Goal: Task Accomplishment & Management: Complete application form

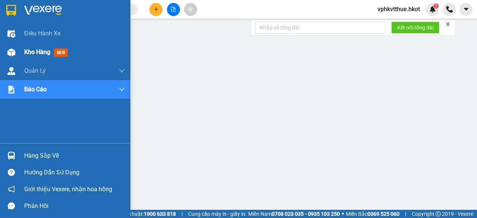
click at [12, 51] on img at bounding box center [11, 52] width 8 height 8
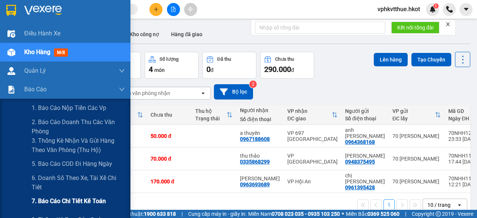
click at [49, 199] on span "7. Báo cáo chi tiết kế toán" at bounding box center [69, 200] width 74 height 9
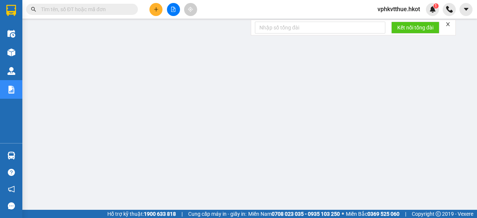
click at [56, 9] on input "text" at bounding box center [85, 9] width 88 height 8
paste input "70NHH0510250168"
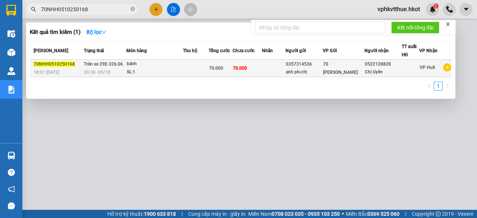
type input "70NHH0510250168"
click at [179, 69] on div "SL: 1" at bounding box center [155, 72] width 56 height 8
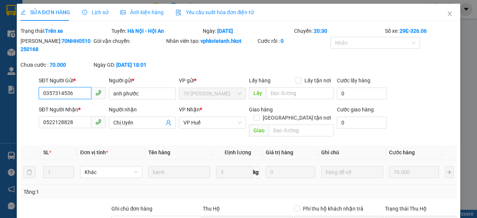
type input "0357314536"
type input "anh phước"
type input "0522128828"
type input "Chị Uyên"
type input "0"
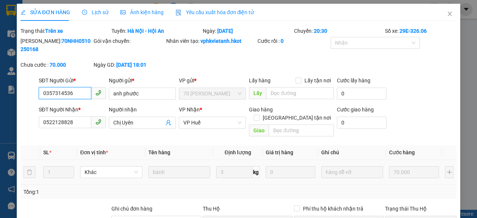
type input "70.000"
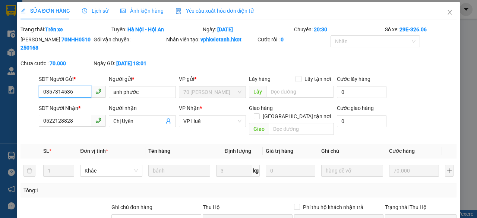
scroll to position [1, 0]
drag, startPoint x: 40, startPoint y: 40, endPoint x: 90, endPoint y: 38, distance: 50.0
click at [90, 38] on div "[PERSON_NAME]: 70NHH0510250168" at bounding box center [56, 44] width 72 height 16
copy b "70NHH0510250168"
click at [71, 39] on b "70NHH0510250168" at bounding box center [55, 44] width 70 height 14
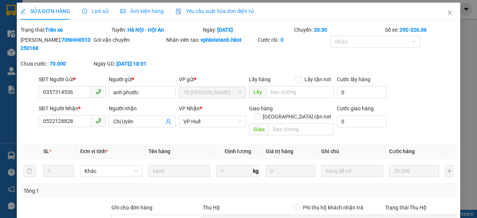
drag, startPoint x: 40, startPoint y: 40, endPoint x: 86, endPoint y: 41, distance: 45.5
click at [86, 41] on b "70NHH0510250168" at bounding box center [55, 44] width 70 height 14
click at [52, 39] on b "70NHH0510250168" at bounding box center [55, 44] width 70 height 14
drag, startPoint x: 39, startPoint y: 40, endPoint x: 86, endPoint y: 41, distance: 47.7
click at [86, 41] on b "70NHH0510250168" at bounding box center [55, 44] width 70 height 14
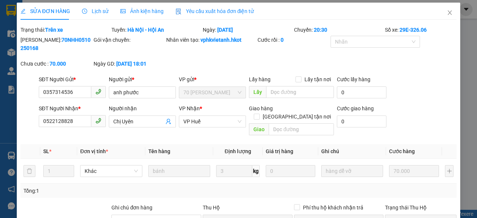
copy b "70NHH0510250168"
click at [447, 12] on icon "close" at bounding box center [450, 13] width 6 height 6
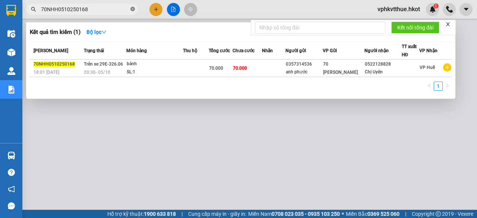
click at [133, 10] on icon "close-circle" at bounding box center [132, 9] width 4 height 4
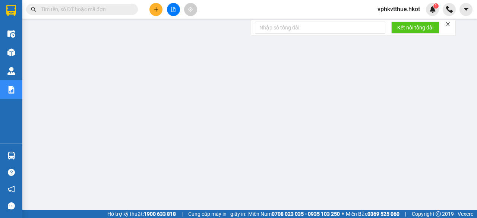
click at [102, 12] on input "text" at bounding box center [85, 9] width 88 height 8
paste input "70NHH0510250168"
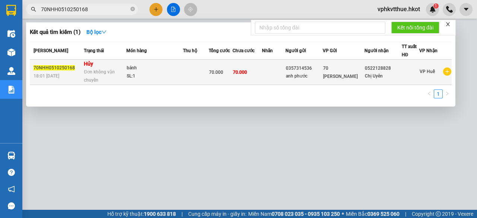
type input "70NHH0510250168"
click at [177, 72] on div "SL: 1" at bounding box center [155, 76] width 56 height 8
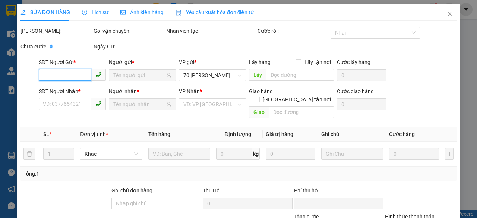
type input "0357314536"
type input "anh phước"
type input "0522128828"
type input "Chị Uyên"
type input "0"
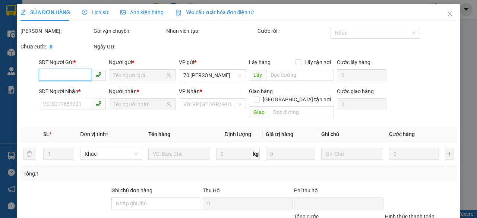
type input "70.000"
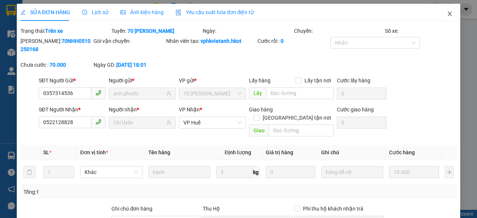
click at [447, 14] on icon "close" at bounding box center [450, 14] width 6 height 6
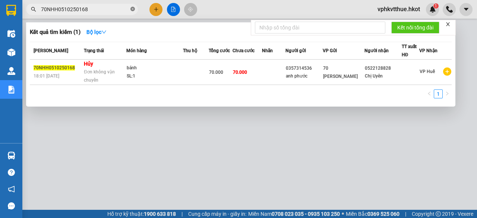
click at [132, 7] on icon "close-circle" at bounding box center [132, 9] width 4 height 4
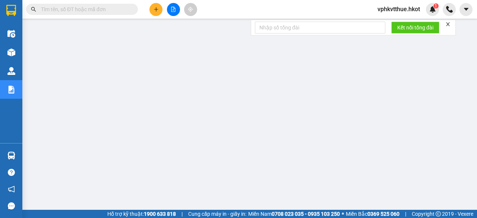
click at [98, 11] on input "text" at bounding box center [85, 9] width 88 height 8
paste input "VPQB0910250078"
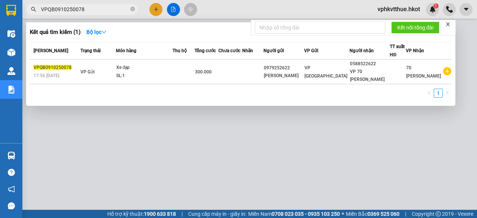
type input "VPQB0910250078"
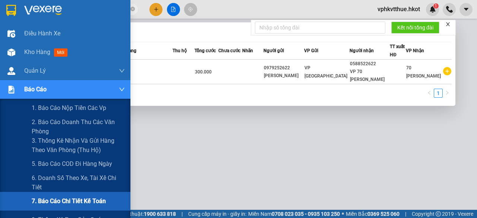
click at [48, 204] on span "7. Báo cáo chi tiết kế toán" at bounding box center [69, 200] width 74 height 9
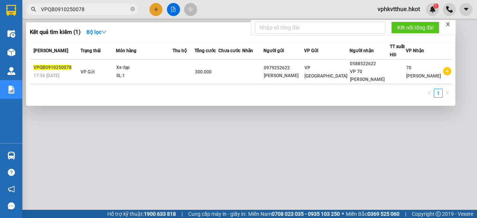
click at [449, 24] on icon "close" at bounding box center [447, 24] width 5 height 5
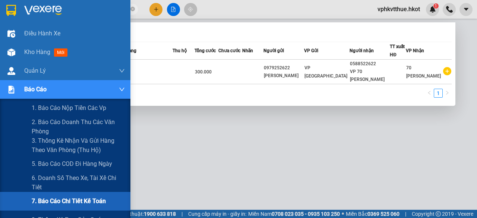
click at [48, 208] on div "7. Báo cáo chi tiết kế toán" at bounding box center [78, 201] width 93 height 19
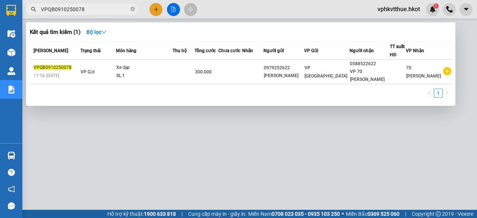
click at [196, 153] on div at bounding box center [238, 109] width 477 height 218
click at [108, 9] on input "VPQB0910250078" at bounding box center [85, 9] width 88 height 8
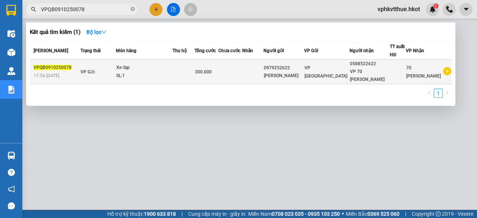
click at [243, 71] on td at bounding box center [230, 72] width 24 height 25
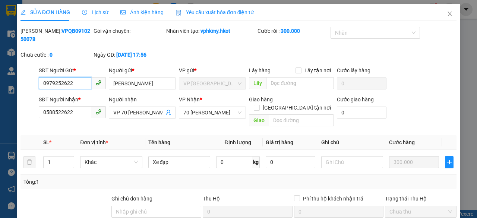
type input "0979252622"
type input "[PERSON_NAME]"
type input "0588522622"
type input "VP 70 [PERSON_NAME]"
type input "0"
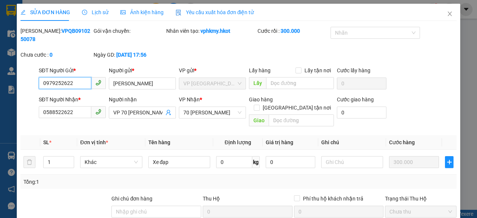
type input "300.000"
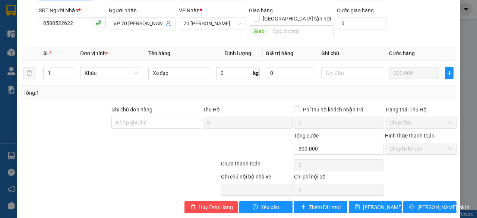
scroll to position [89, 0]
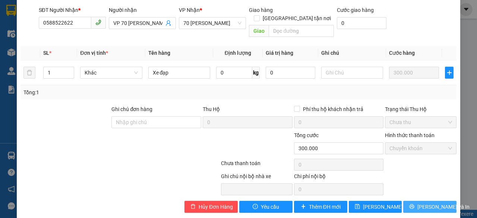
click at [416, 201] on button "[PERSON_NAME] và In" at bounding box center [429, 207] width 53 height 12
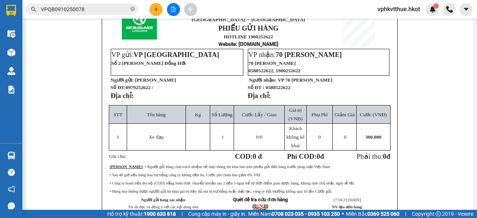
scroll to position [226, 0]
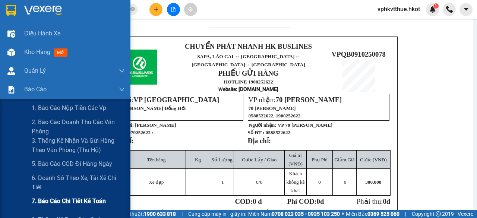
click at [56, 202] on span "7. Báo cáo chi tiết kế toán" at bounding box center [69, 200] width 74 height 9
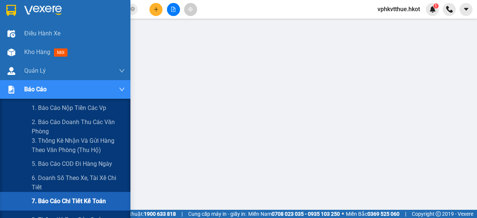
click at [61, 196] on span "7. Báo cáo chi tiết kế toán" at bounding box center [69, 200] width 74 height 9
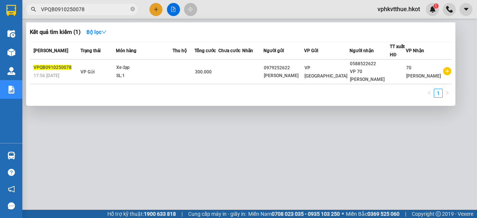
click at [95, 5] on span "VPQB0910250078" at bounding box center [82, 9] width 112 height 11
click at [94, 9] on input "VPQB0910250078" at bounding box center [85, 9] width 88 height 8
click at [247, 5] on div at bounding box center [238, 109] width 477 height 218
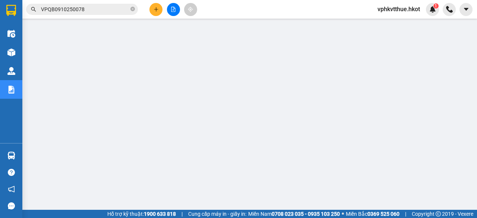
click at [131, 7] on icon "close-circle" at bounding box center [132, 9] width 4 height 4
click at [103, 8] on input "text" at bounding box center [85, 9] width 88 height 8
paste input "HUE0910250077"
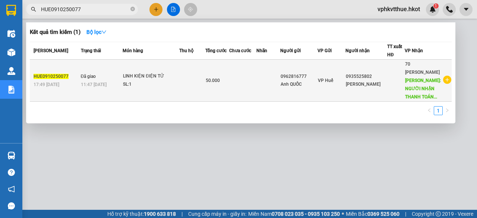
type input "HUE0910250077"
click at [194, 86] on td at bounding box center [192, 81] width 26 height 42
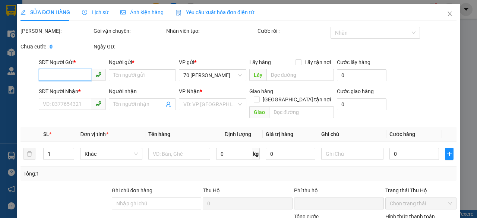
type input "0962816777"
type input "Anh QUỐC"
type input "0935525802"
type input "[PERSON_NAME]"
type input "NGƯỜI NHẬN THANH TOÁN CƯỚC"
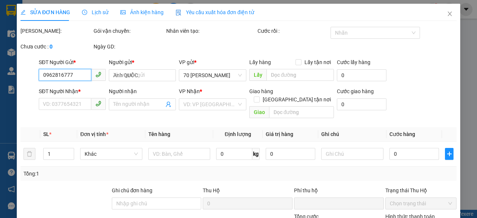
type input "0"
type input "50.000"
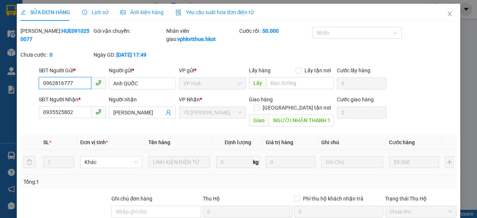
scroll to position [98, 0]
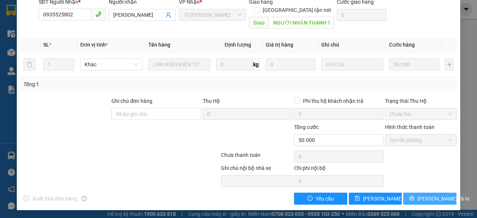
click at [420, 198] on span "[PERSON_NAME] và In" at bounding box center [443, 199] width 52 height 8
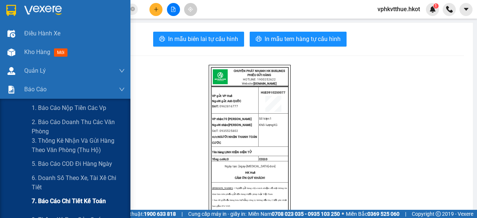
click at [42, 201] on span "7. Báo cáo chi tiết kế toán" at bounding box center [69, 200] width 74 height 9
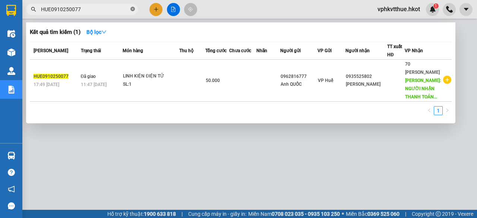
click at [133, 9] on icon "close-circle" at bounding box center [132, 9] width 4 height 4
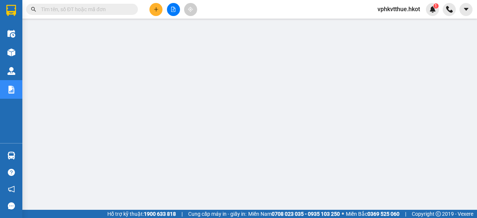
click at [105, 13] on input "text" at bounding box center [85, 9] width 88 height 8
paste input "VPQB0910250078"
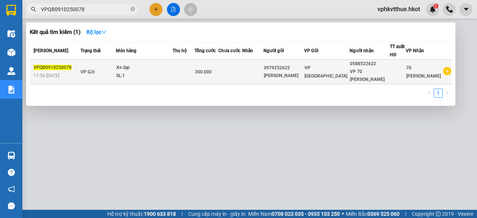
type input "VPQB0910250078"
click at [186, 70] on td at bounding box center [184, 72] width 22 height 25
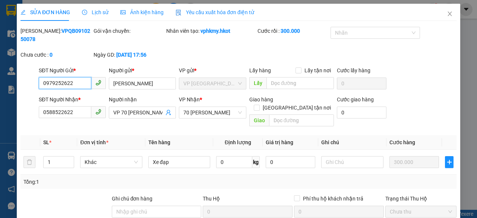
type input "0979252622"
type input "[PERSON_NAME]"
type input "0588522622"
type input "VP 70 [PERSON_NAME]"
type input "0"
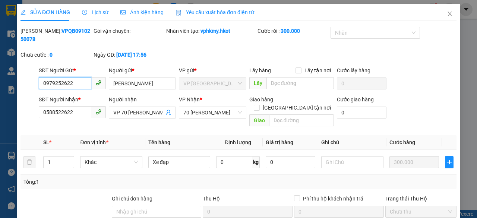
type input "300.000"
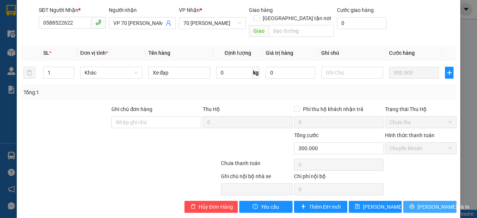
click at [414, 204] on icon "printer" at bounding box center [411, 206] width 5 height 5
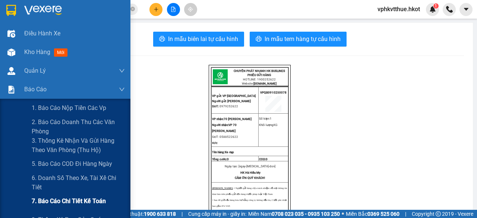
click at [42, 198] on span "7. Báo cáo chi tiết kế toán" at bounding box center [69, 200] width 74 height 9
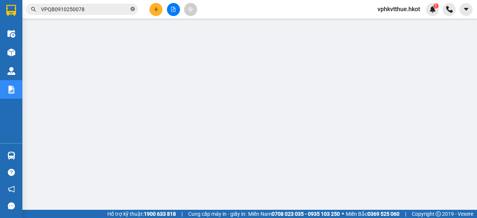
click at [131, 10] on icon "close-circle" at bounding box center [132, 9] width 4 height 4
click at [100, 10] on input "text" at bounding box center [85, 9] width 88 height 8
paste input "VPDN0810250056"
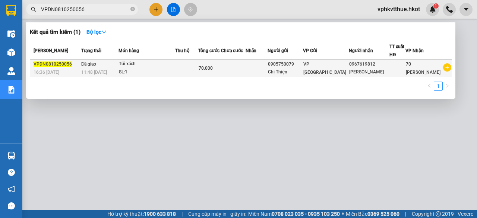
type input "VPDN0810250056"
click at [192, 73] on td at bounding box center [186, 69] width 23 height 18
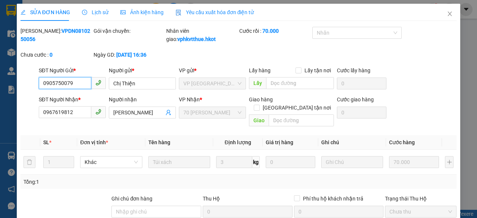
type input "0905750079"
type input "Chị Thiện"
type input "0967619812"
type input "[PERSON_NAME]"
type input "0"
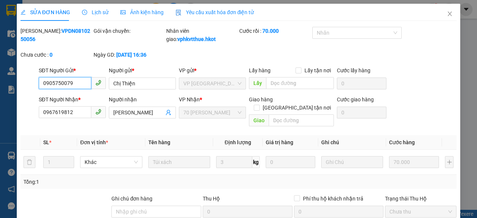
type input "70.000"
click at [447, 14] on icon "close" at bounding box center [450, 14] width 6 height 6
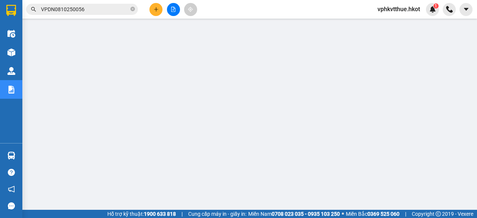
click at [130, 9] on span "VPDN0810250056" at bounding box center [82, 9] width 112 height 11
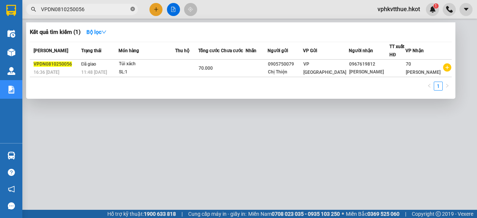
click at [131, 9] on icon "close-circle" at bounding box center [132, 9] width 4 height 4
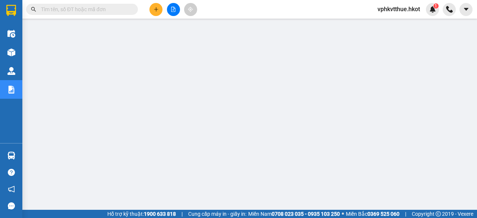
click at [105, 9] on input "text" at bounding box center [85, 9] width 88 height 8
paste input "HUE0910250083"
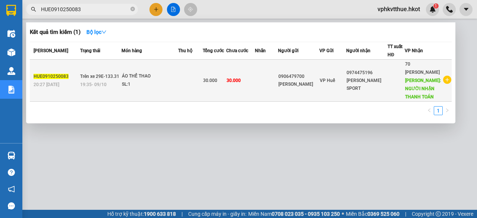
type input "HUE0910250083"
click at [173, 89] on div "SL: 1" at bounding box center [150, 85] width 56 height 8
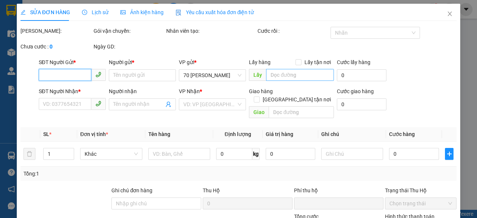
type input "0906479700"
type input "[PERSON_NAME]"
type input "0974475196"
type input "[PERSON_NAME] SPORT"
type input "NGƯỜI NHẬN THANH TOÁN"
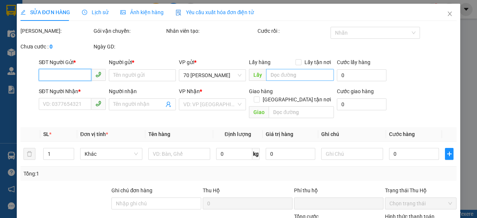
type input "0"
type input "30.000"
